Goal: Information Seeking & Learning: Learn about a topic

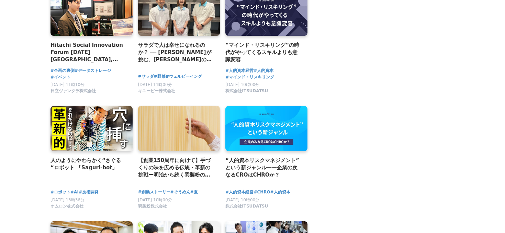
scroll to position [670, 0]
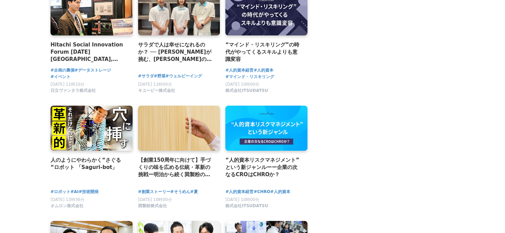
click at [28, 144] on main "新着ストーリー 再生可能エネルギーに適した蓄電池「レドックスフロー電池」の研究にチャレンジする埼玉工業大学 #開発ストーリー #DX" at bounding box center [252, 104] width 505 height 1465
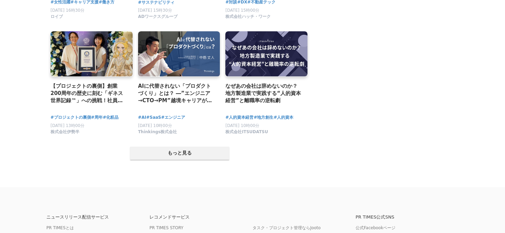
scroll to position [1322, 0]
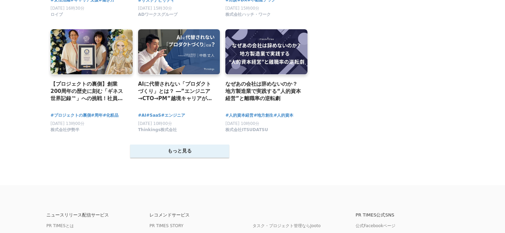
click at [150, 157] on button "もっと見る" at bounding box center [179, 150] width 99 height 13
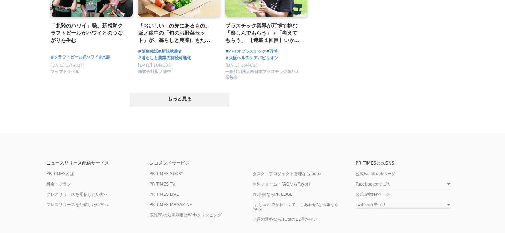
scroll to position [2057, 0]
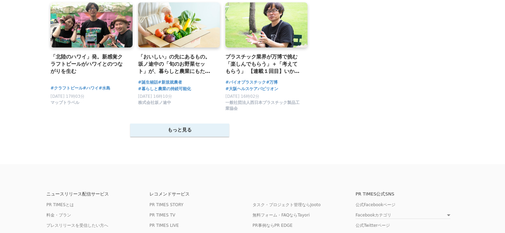
click at [154, 132] on button "もっと見る" at bounding box center [179, 129] width 99 height 13
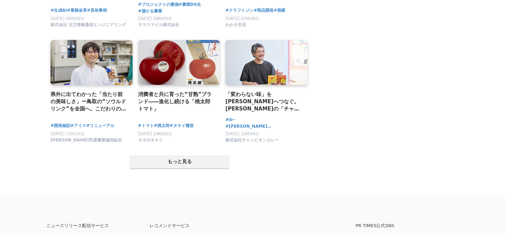
scroll to position [2722, 0]
click at [165, 168] on button "もっと見る" at bounding box center [179, 161] width 99 height 13
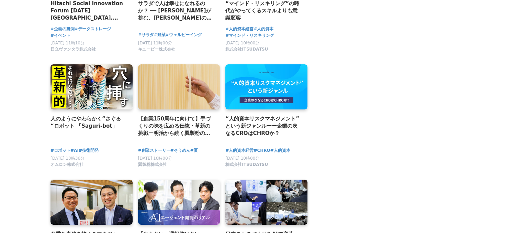
scroll to position [710, 0]
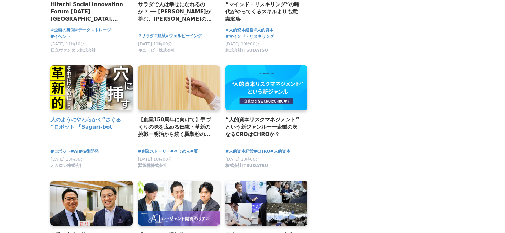
click at [90, 94] on link at bounding box center [91, 87] width 86 height 47
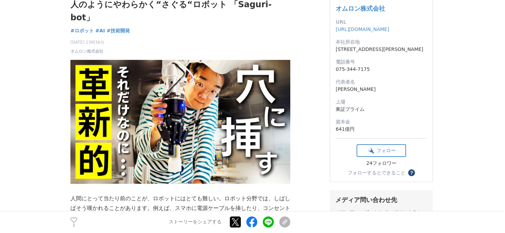
scroll to position [71, 0]
